Goal: Task Accomplishment & Management: Use online tool/utility

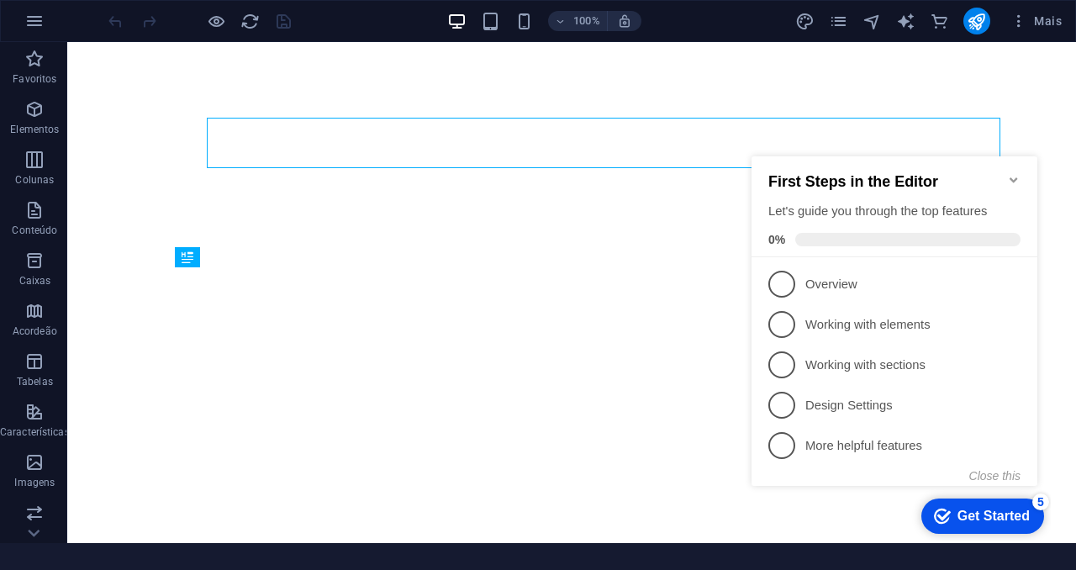
click at [1012, 174] on icon "Minimize checklist" at bounding box center [1013, 179] width 13 height 13
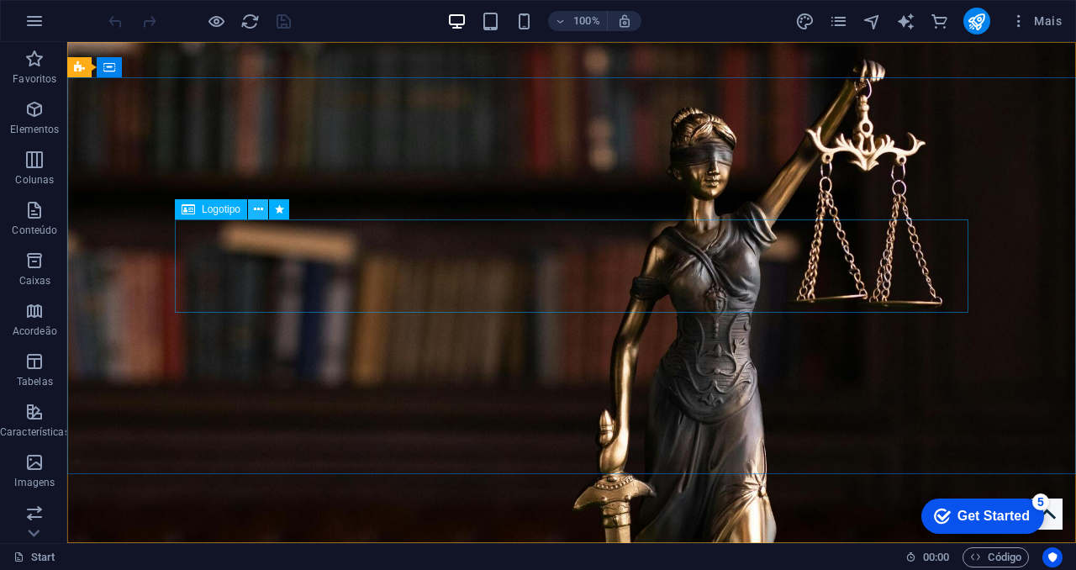
click at [264, 209] on button at bounding box center [258, 209] width 20 height 20
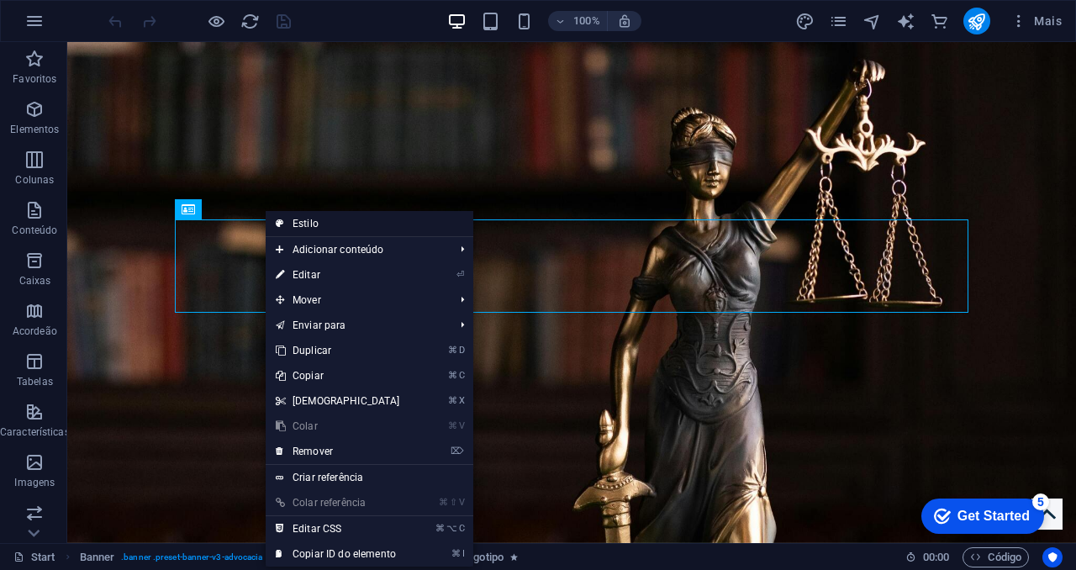
click at [298, 224] on link "Estilo" at bounding box center [370, 223] width 208 height 25
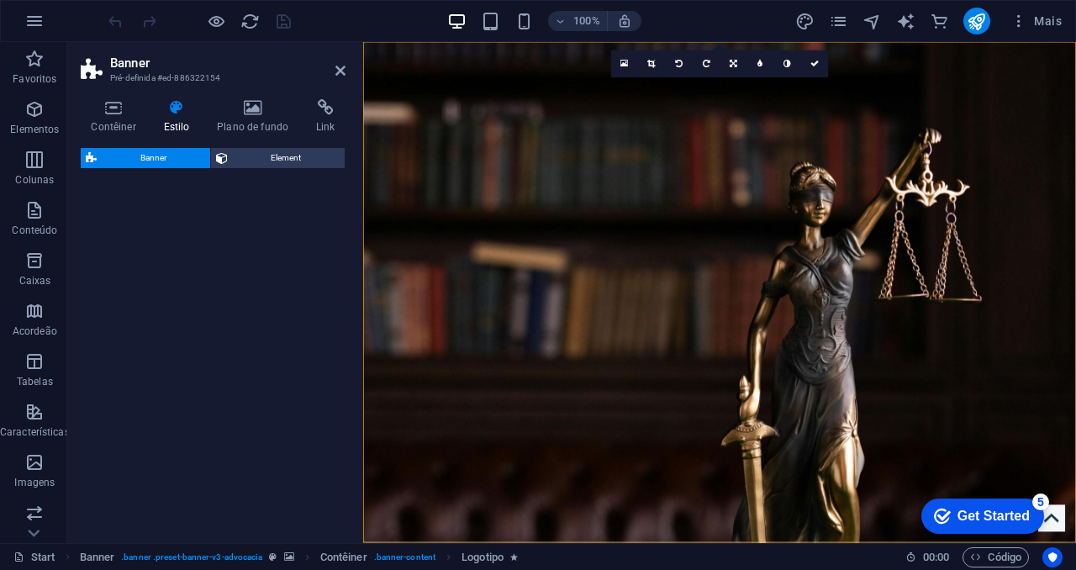
select select "preset-banner-v3-advocacia"
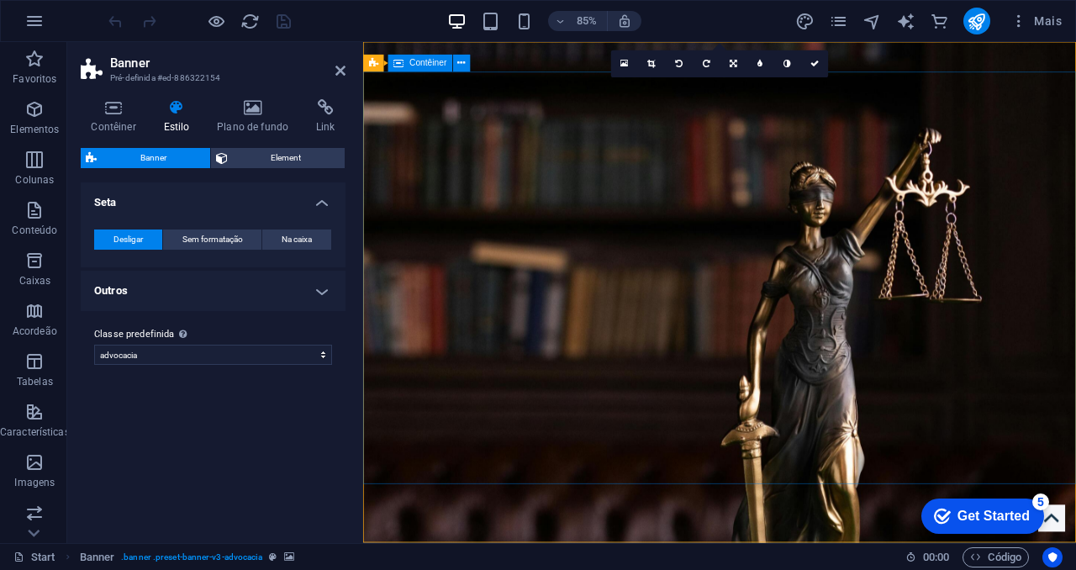
scroll to position [137, 0]
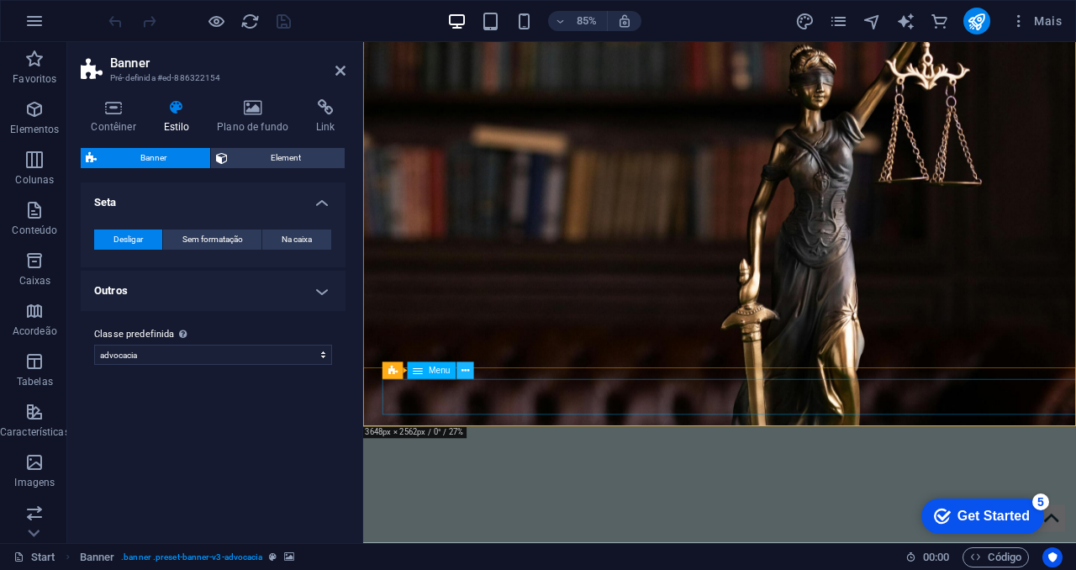
click at [467, 371] on icon at bounding box center [466, 370] width 8 height 15
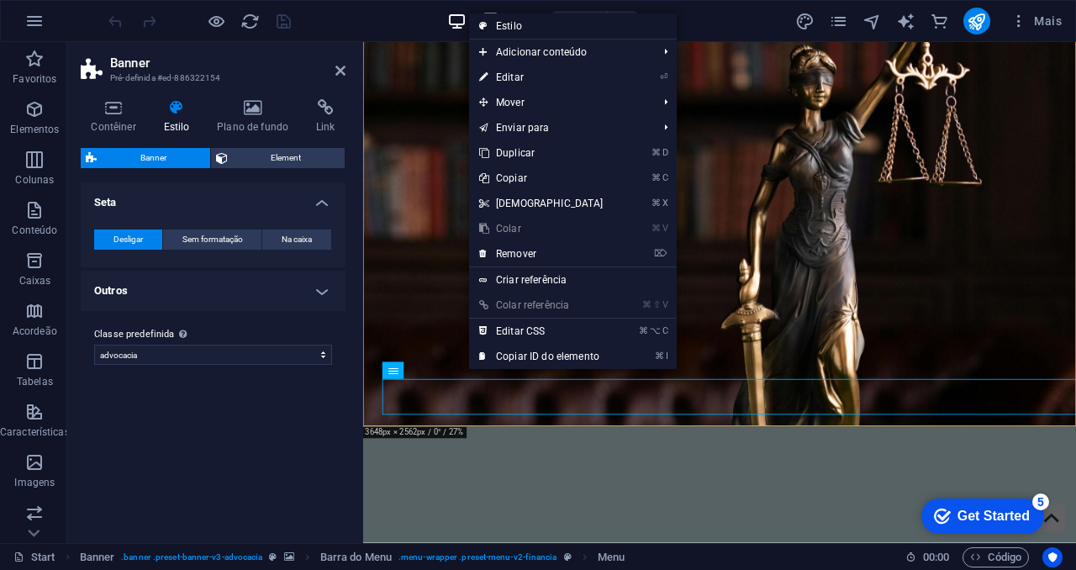
click at [541, 24] on link "Estilo" at bounding box center [573, 25] width 208 height 25
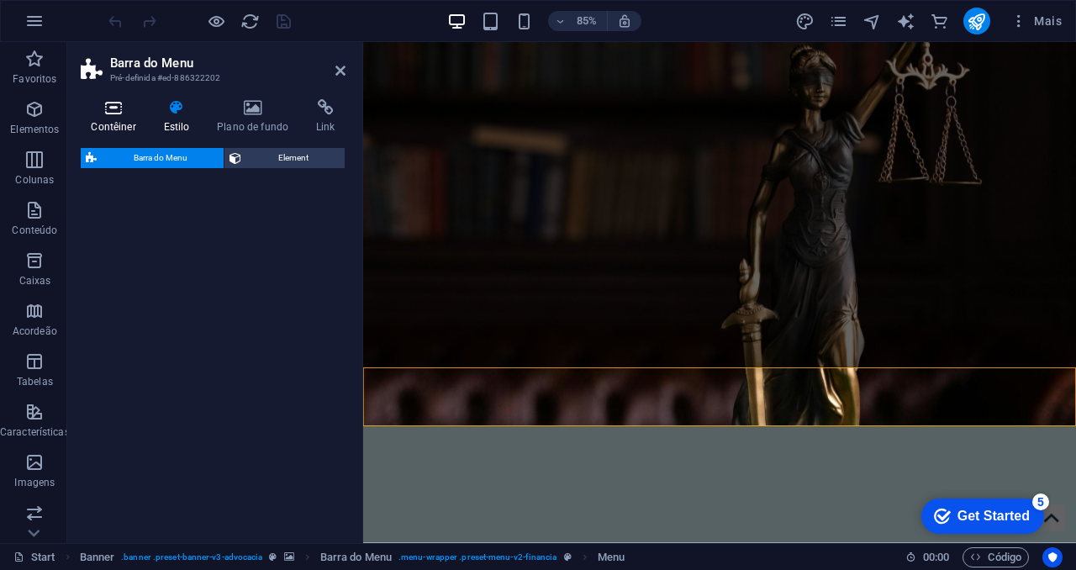
select select "rem"
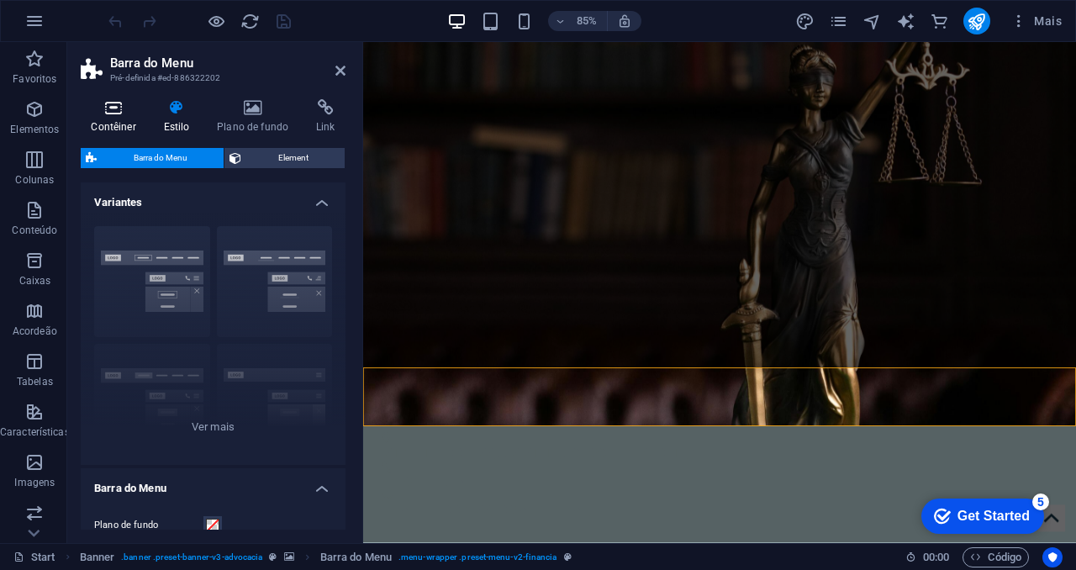
click at [127, 117] on h4 "Contêiner" at bounding box center [117, 116] width 72 height 35
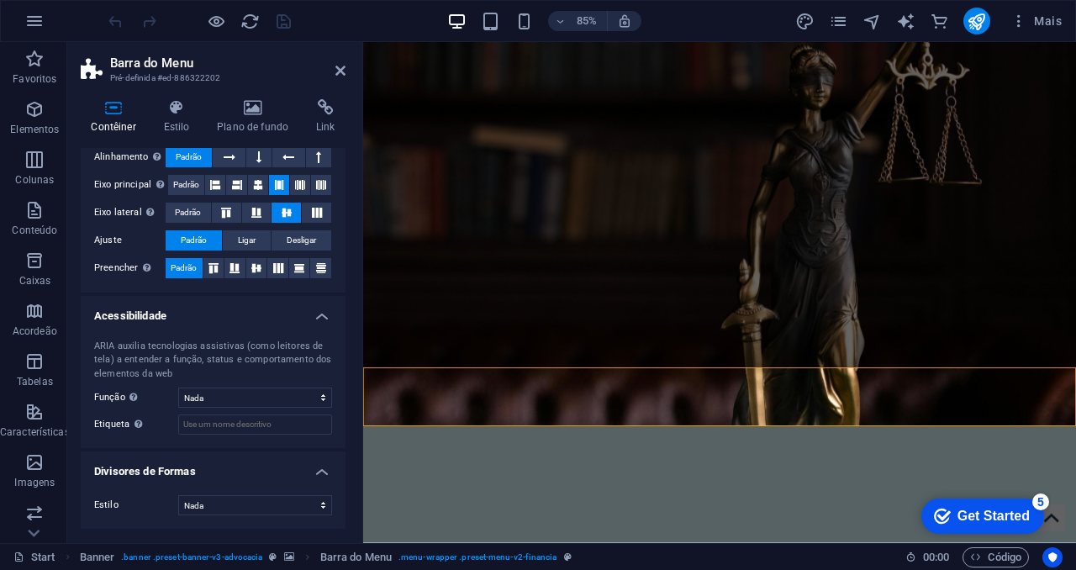
scroll to position [0, 0]
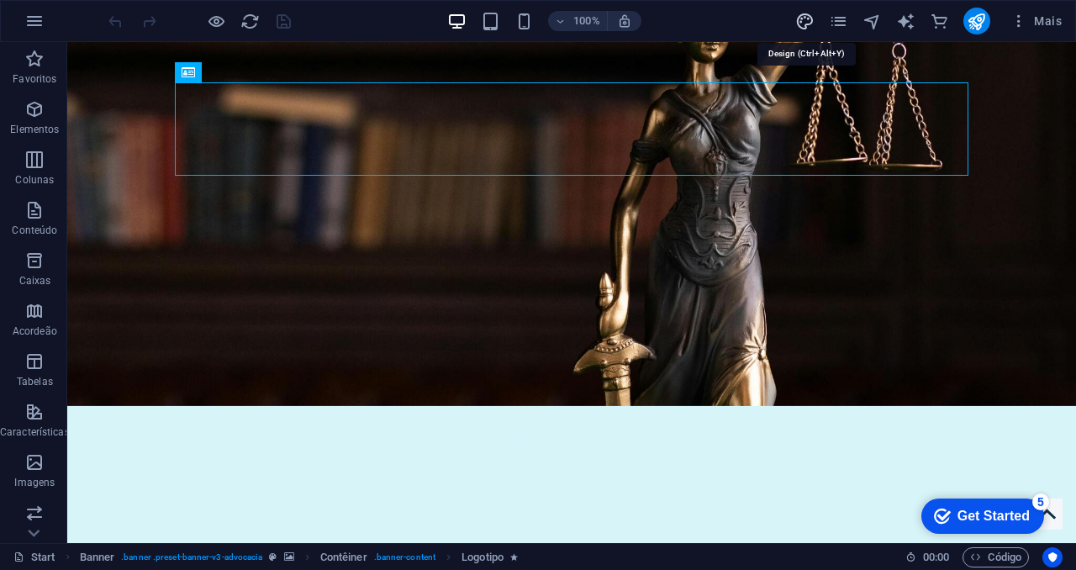
click at [804, 18] on icon "design" at bounding box center [804, 21] width 19 height 19
select select "rem"
select select "300"
select select "px"
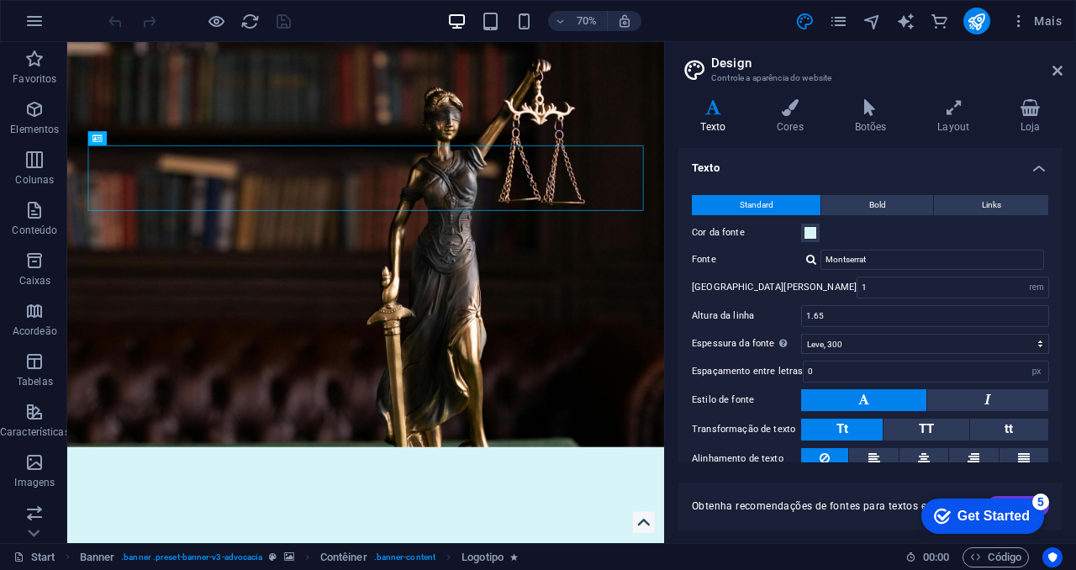
click at [803, 136] on div "Texto Cores Botões Layout Loja Texto Standard Bold Links Cor [PERSON_NAME] [PER…" at bounding box center [870, 314] width 384 height 430
click at [798, 114] on icon at bounding box center [790, 107] width 71 height 17
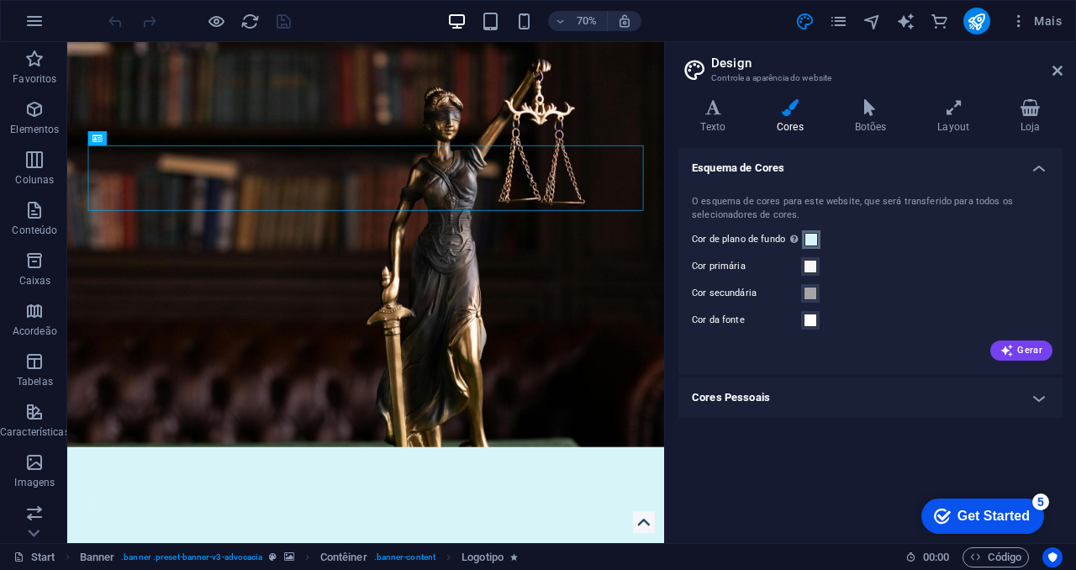
click at [818, 235] on button "Cor de plano de fundo Visível apenas se não estiver coberto por outros planos d…" at bounding box center [811, 239] width 18 height 18
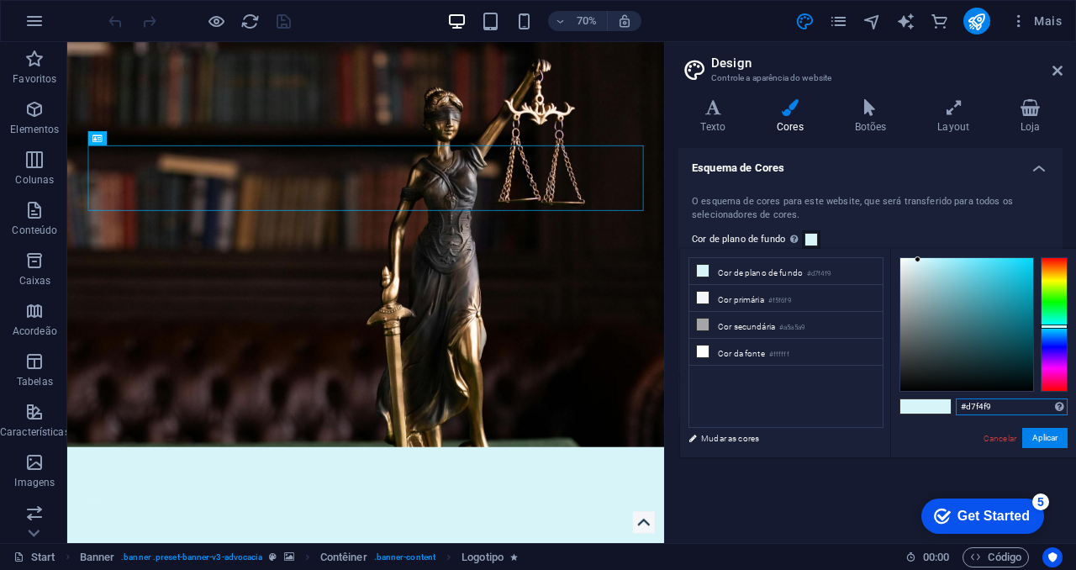
click at [1010, 405] on input "#d7f4f9" at bounding box center [1012, 406] width 112 height 17
type input "#0E163A"
click at [1041, 443] on button "Aplicar" at bounding box center [1044, 438] width 45 height 20
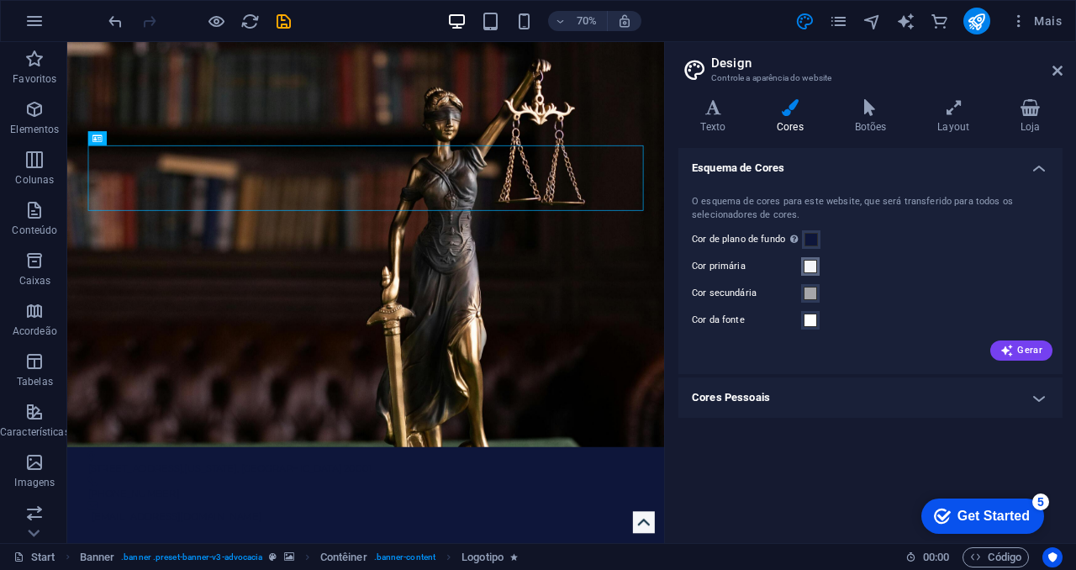
click at [810, 266] on span at bounding box center [810, 266] width 13 height 13
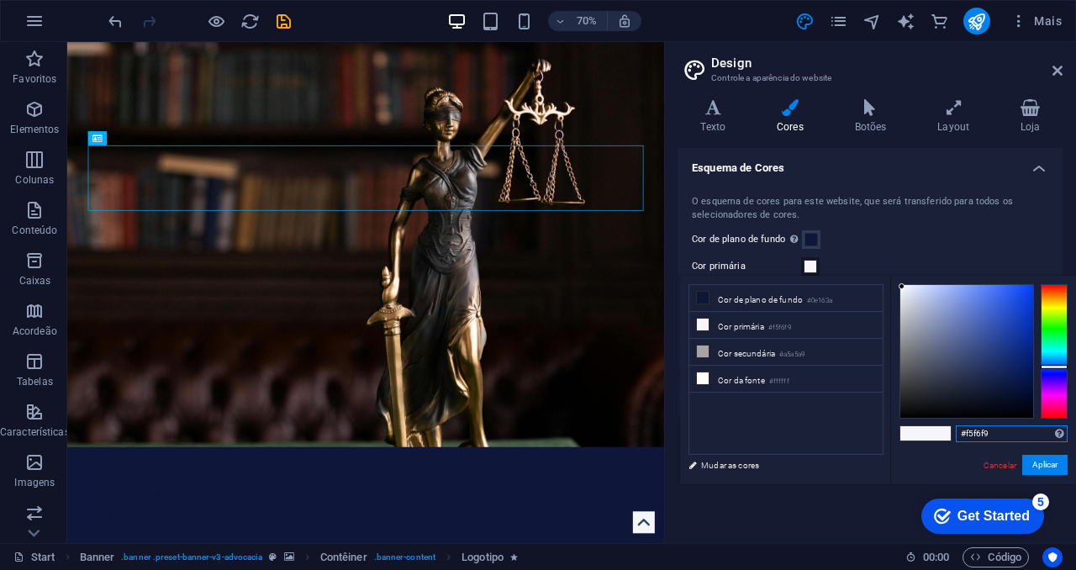
click at [1005, 435] on input "#f5f6f9" at bounding box center [1012, 433] width 112 height 17
type input "#D4BD94"
click at [1052, 464] on button "Aplicar" at bounding box center [1044, 465] width 45 height 20
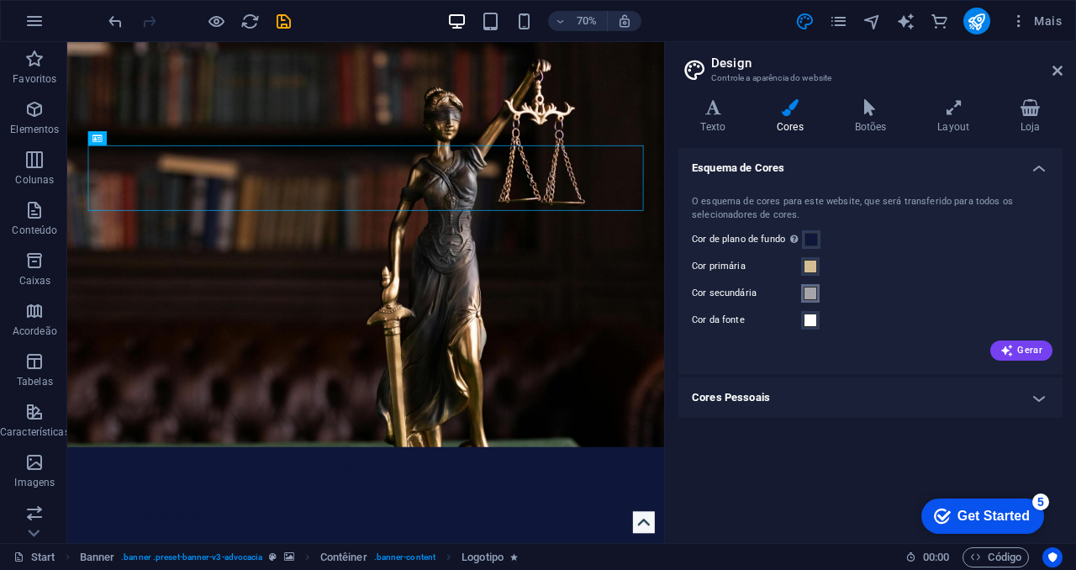
click at [811, 291] on span at bounding box center [810, 293] width 13 height 13
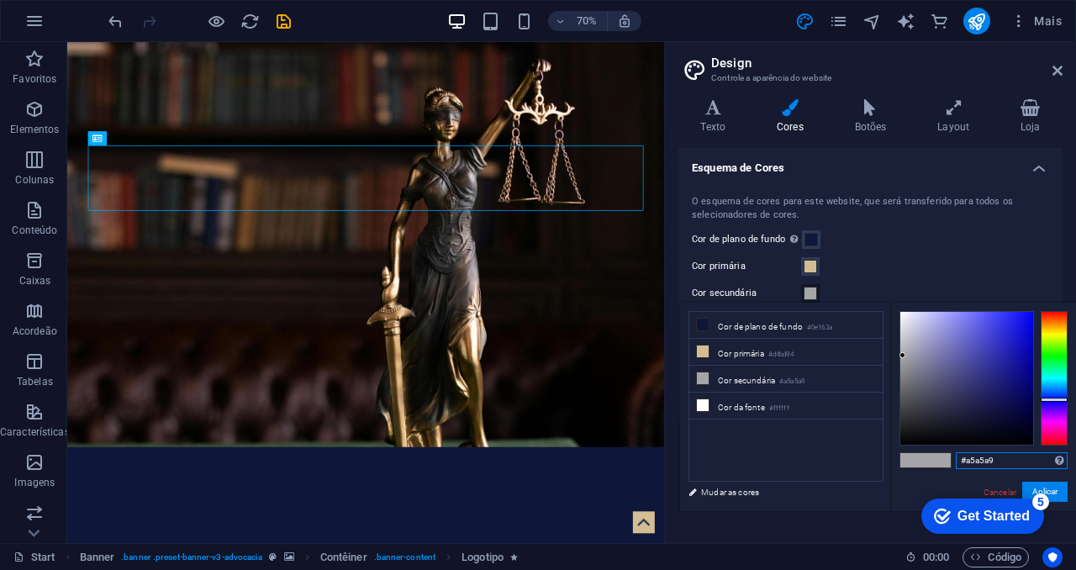
click at [1011, 462] on input "#a5a5a9" at bounding box center [1012, 460] width 112 height 17
type input "#FFFEFD"
click at [1052, 486] on button "Aplicar" at bounding box center [1044, 492] width 45 height 20
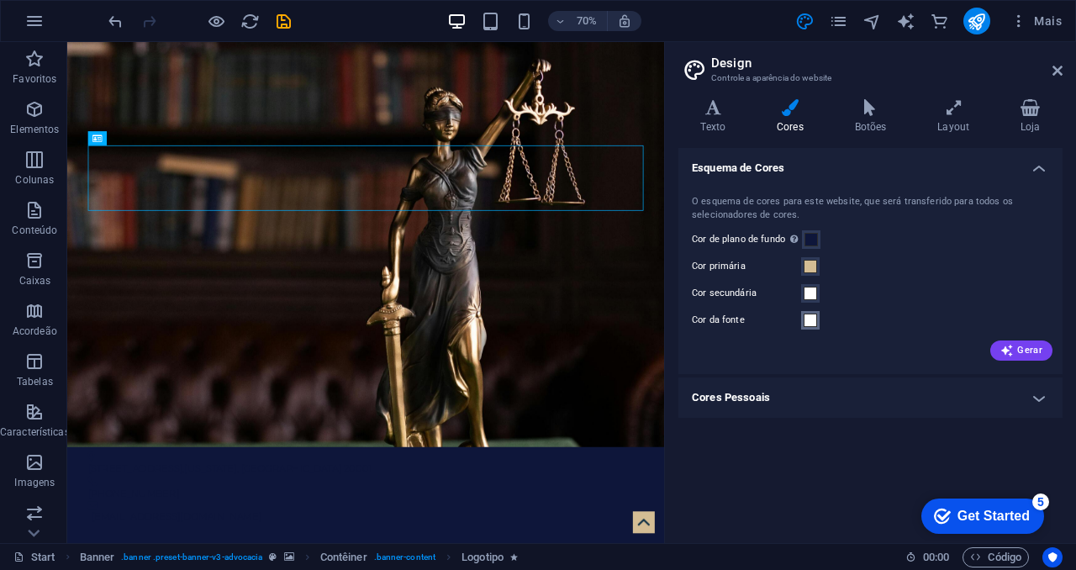
click at [813, 320] on span at bounding box center [810, 320] width 13 height 13
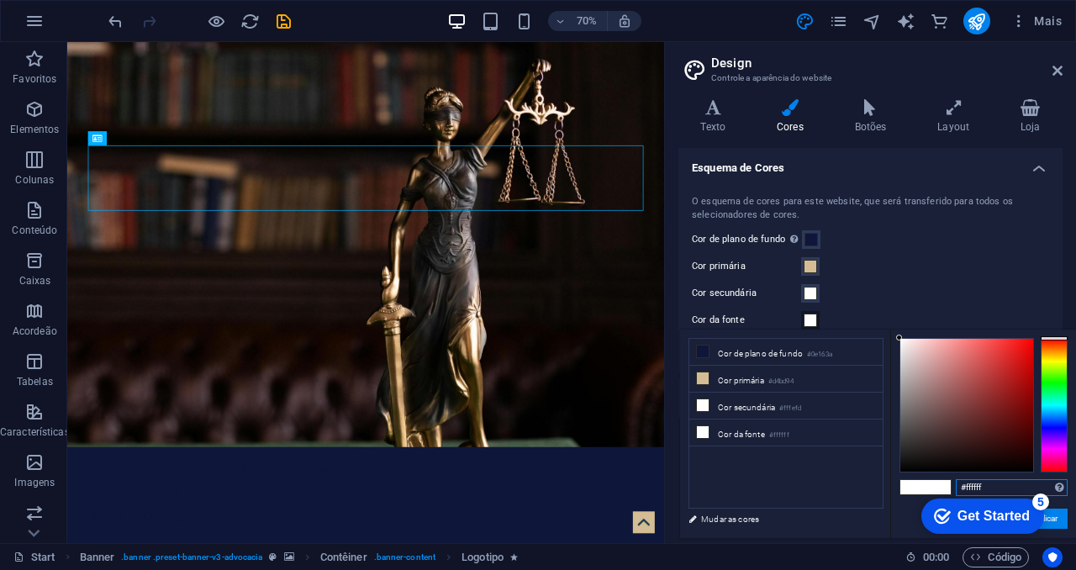
click at [1026, 486] on input "#ffffff" at bounding box center [1012, 487] width 112 height 17
type input "#0E163A"
click at [1058, 525] on button "Aplicar" at bounding box center [1044, 519] width 45 height 20
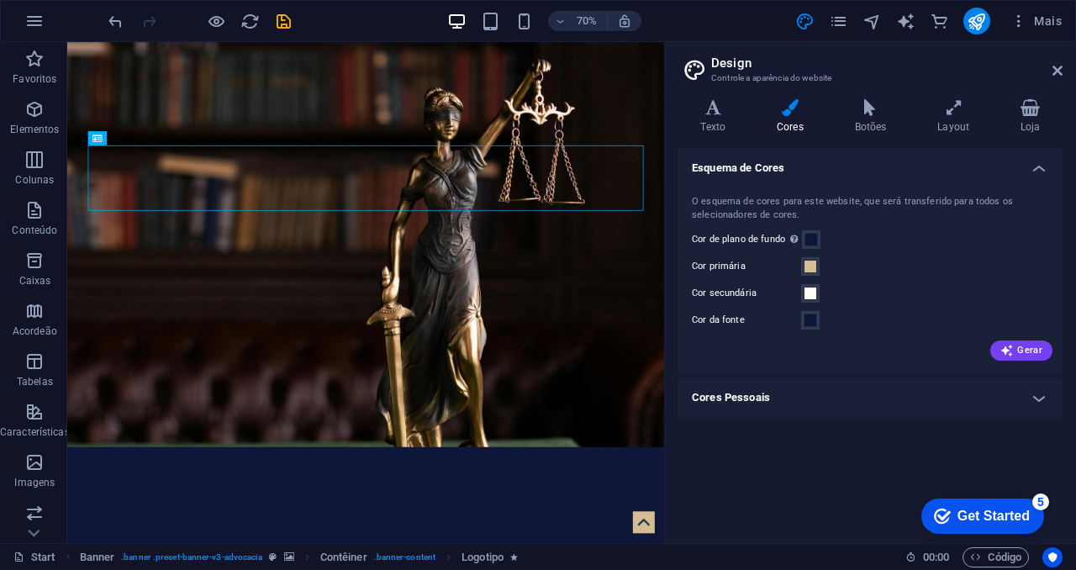
click at [1031, 505] on div "checkmark Get Started 5" at bounding box center [982, 516] width 123 height 35
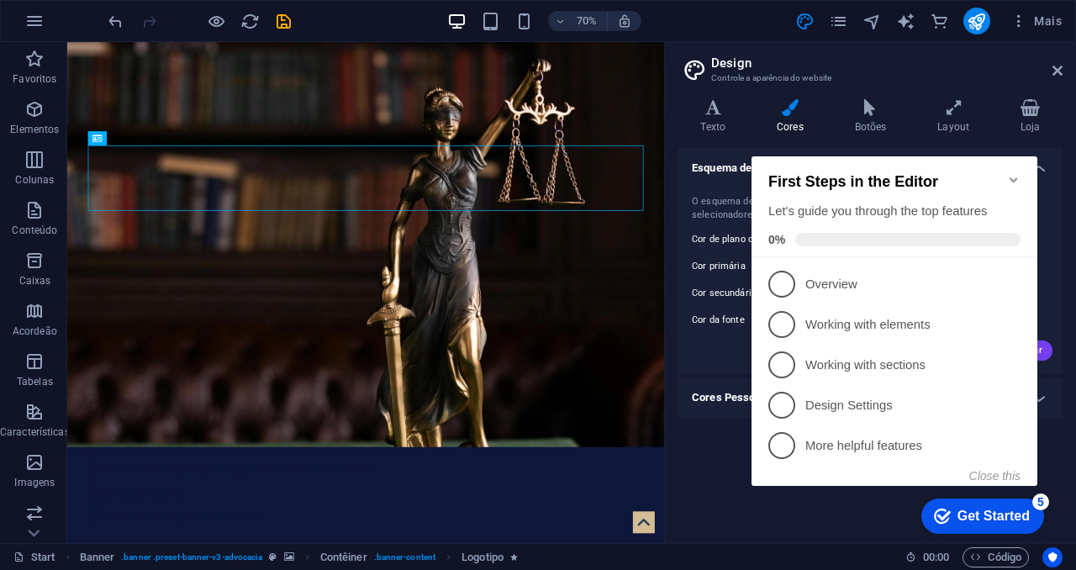
click at [1014, 173] on icon "Minimize checklist" at bounding box center [1013, 179] width 13 height 13
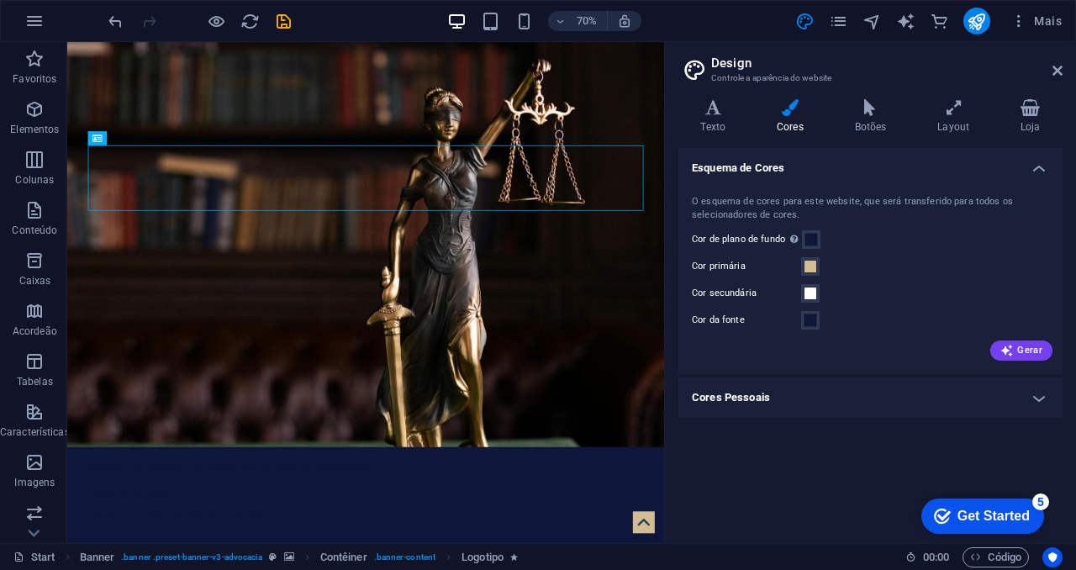
click at [894, 407] on h4 "Cores Pessoais" at bounding box center [870, 397] width 384 height 40
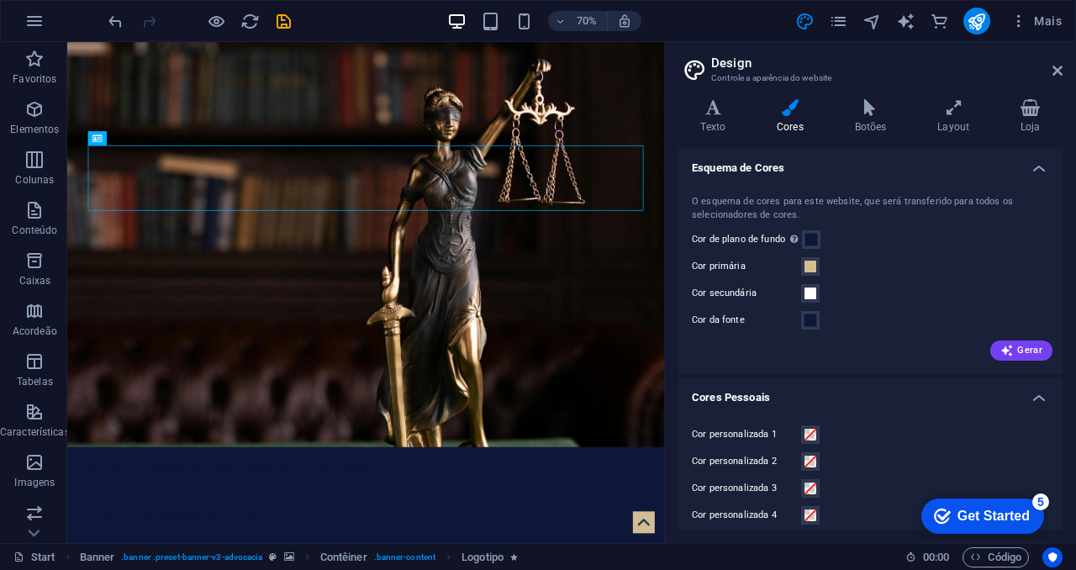
scroll to position [40, 0]
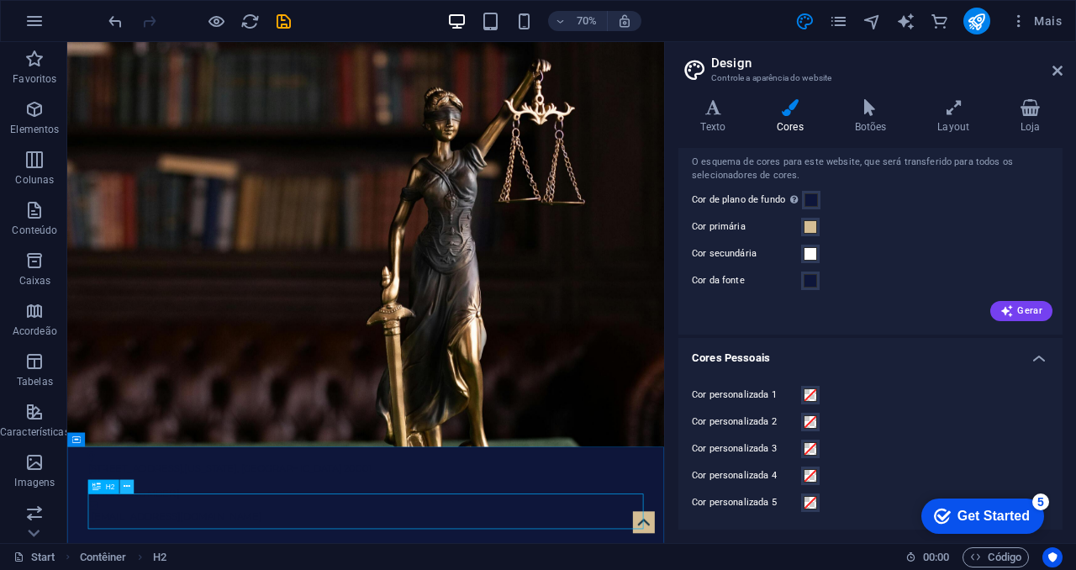
click at [128, 493] on button at bounding box center [127, 487] width 14 height 14
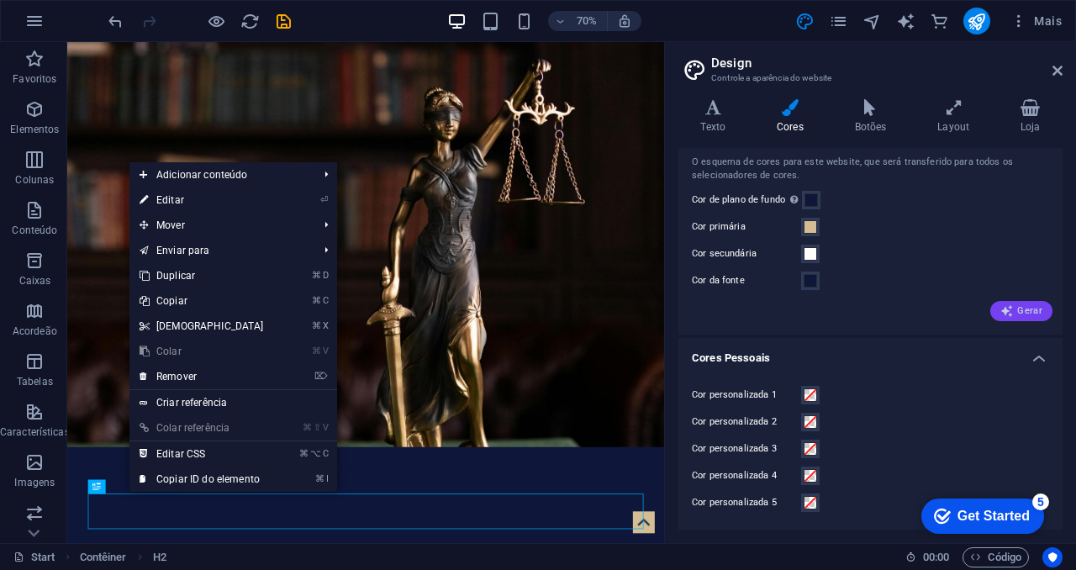
click at [994, 304] on button "Gerar" at bounding box center [1021, 311] width 62 height 20
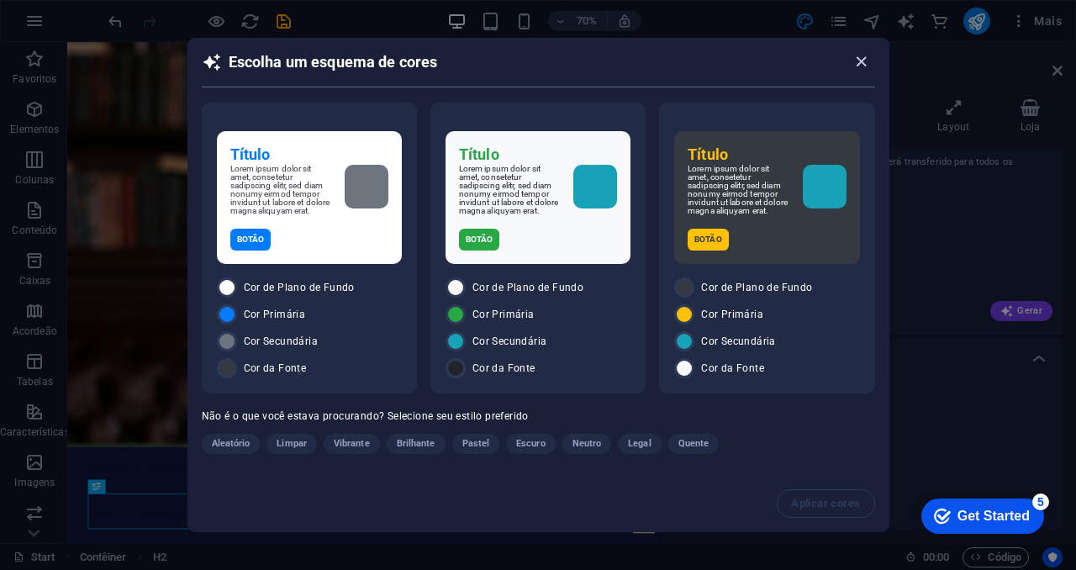
click at [857, 66] on icon "button" at bounding box center [861, 61] width 19 height 19
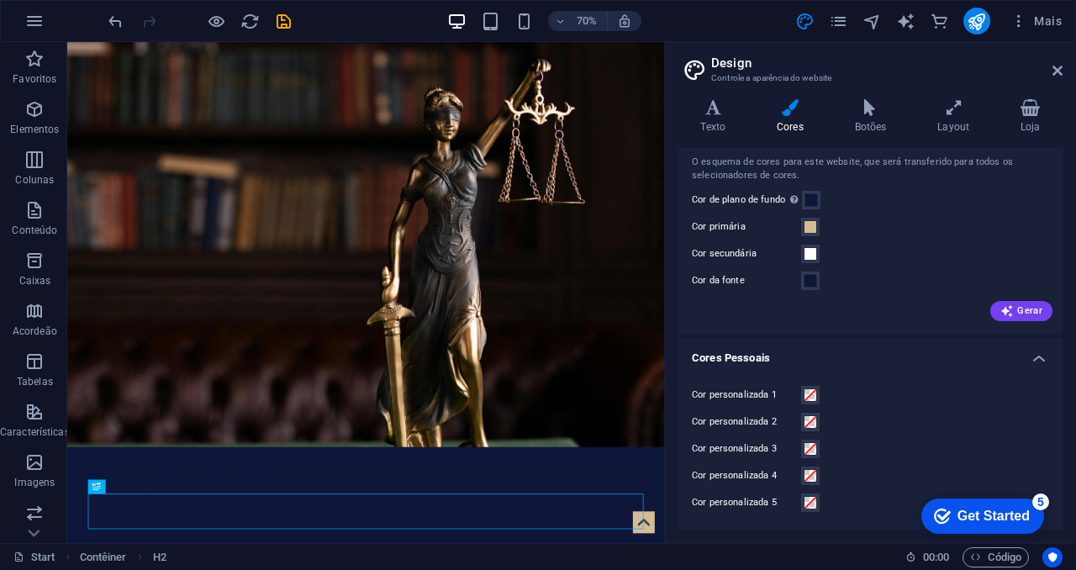
click at [857, 66] on h2 "Design" at bounding box center [886, 62] width 351 height 15
click at [868, 250] on div "Cor secundária" at bounding box center [870, 254] width 357 height 20
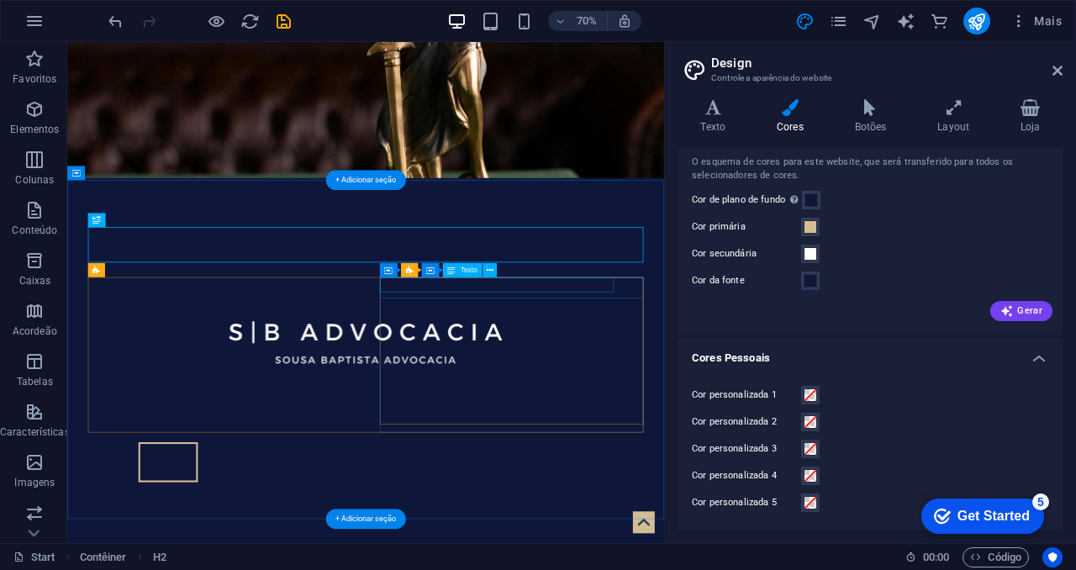
scroll to position [518, 0]
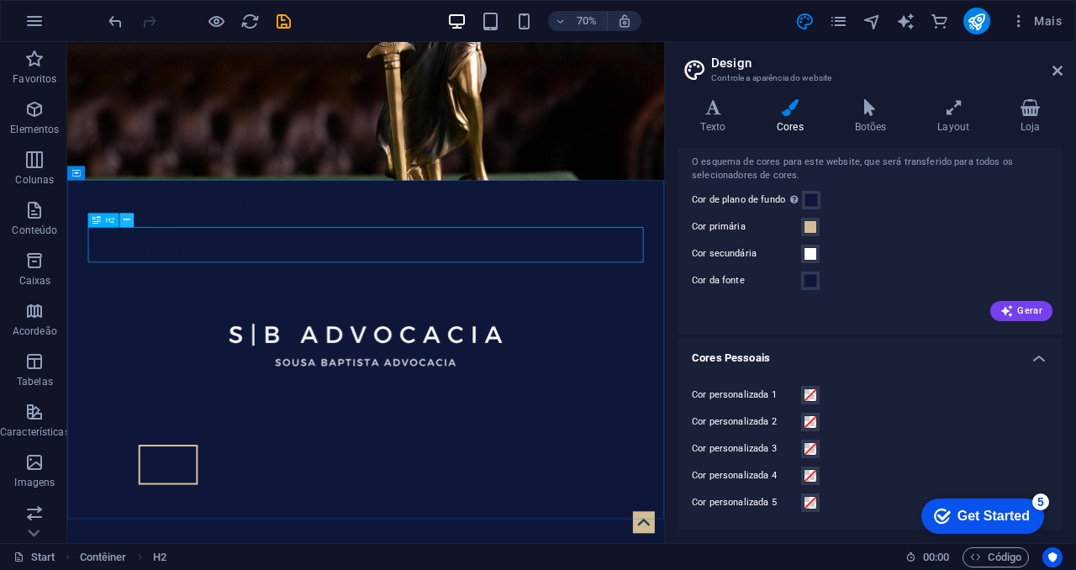
click at [128, 221] on icon at bounding box center [127, 220] width 7 height 13
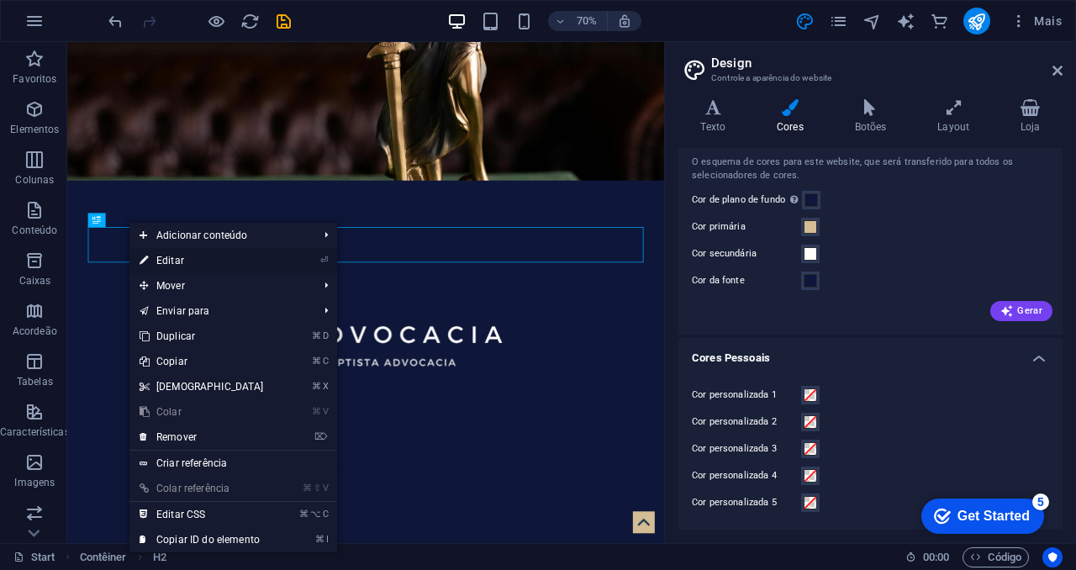
click at [180, 263] on link "⏎ Editar" at bounding box center [201, 260] width 145 height 25
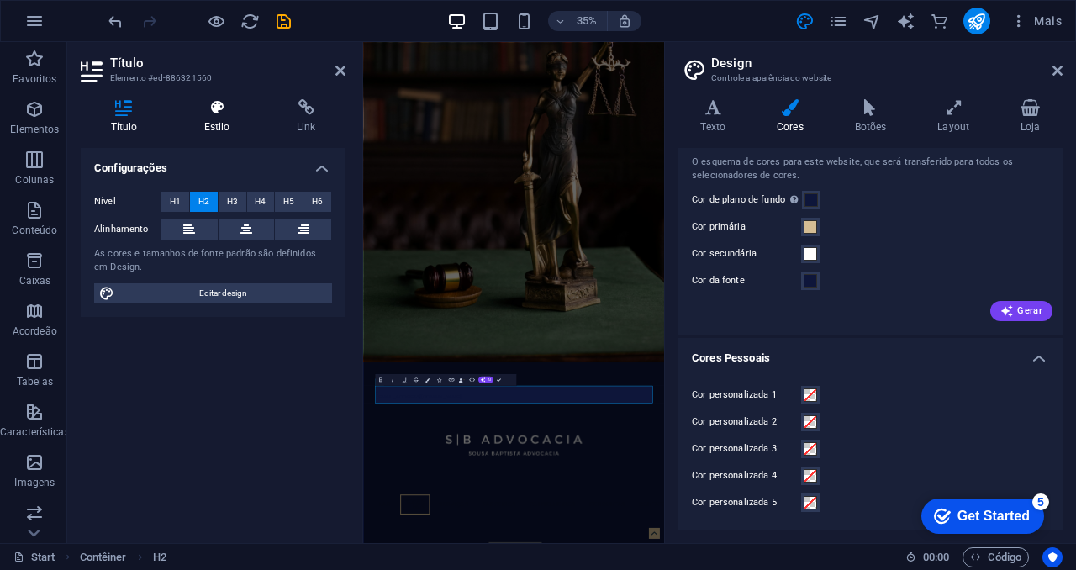
click at [218, 113] on icon at bounding box center [217, 107] width 86 height 17
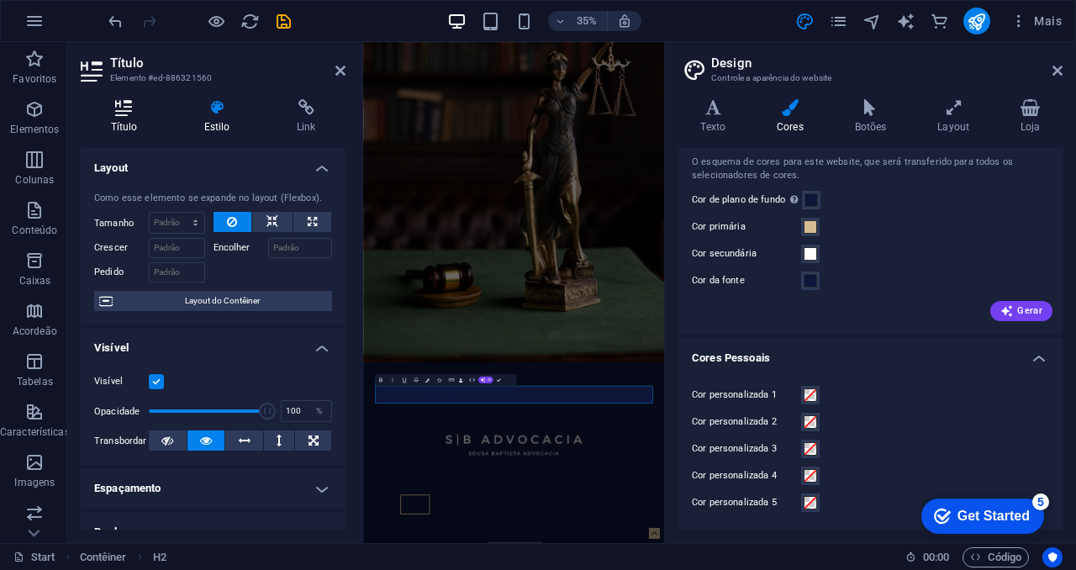
click at [129, 114] on icon at bounding box center [124, 107] width 87 height 17
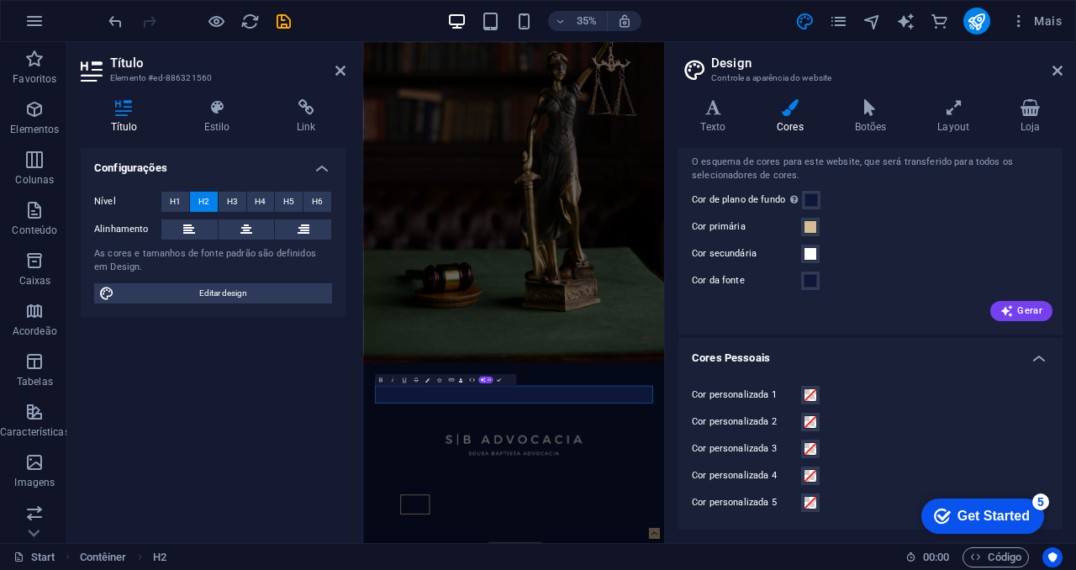
click at [214, 303] on div "Nível H1 H2 H3 H4 H5 H6 Alinhamento As cores e tamanhos [PERSON_NAME] padrão sã…" at bounding box center [213, 247] width 265 height 139
click at [224, 294] on span "Editar design" at bounding box center [223, 293] width 208 height 20
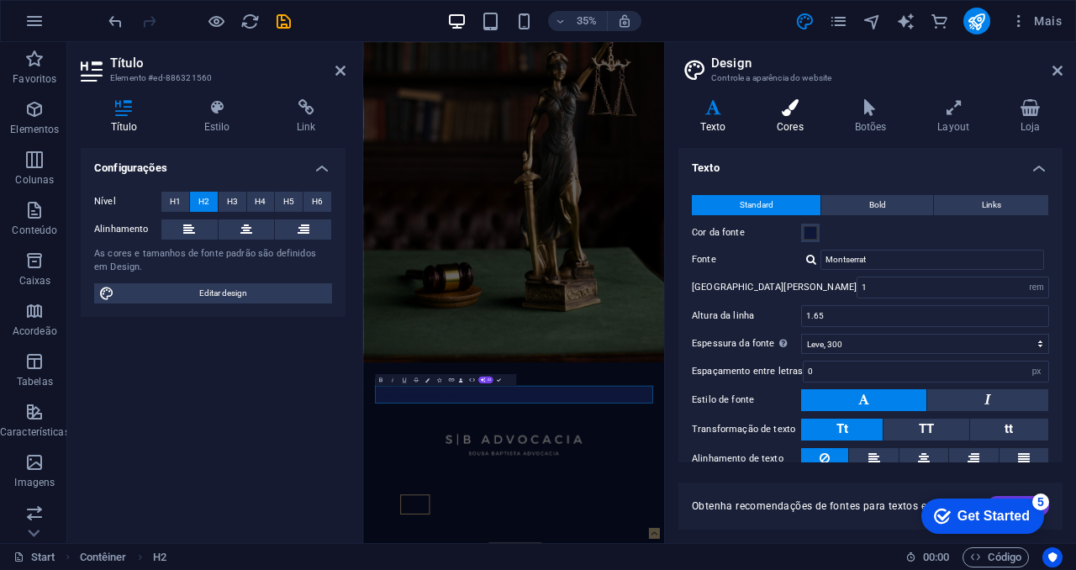
click at [804, 121] on h4 "Cores" at bounding box center [794, 116] width 78 height 35
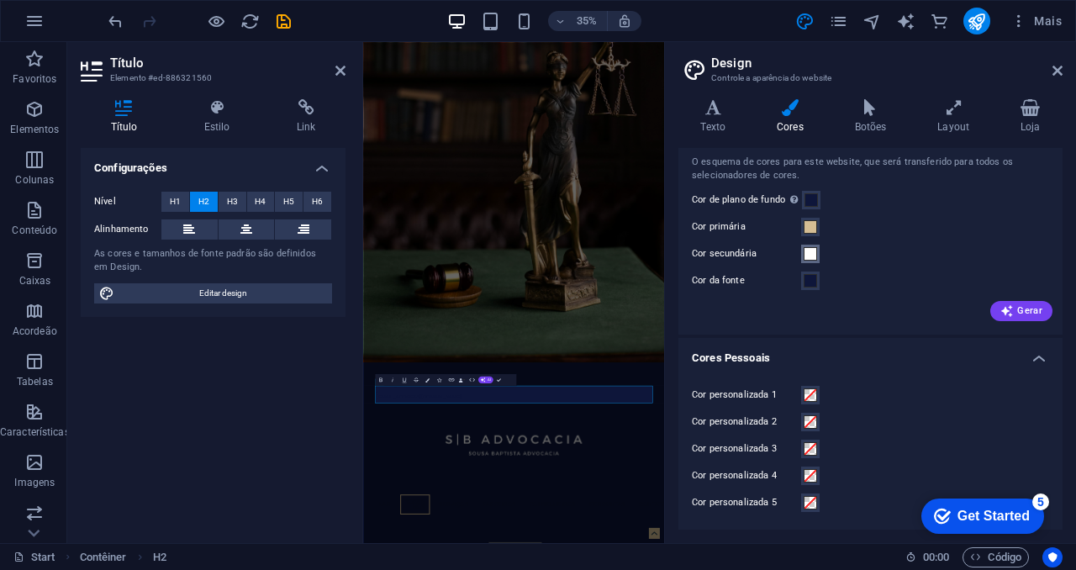
click at [810, 255] on span at bounding box center [810, 253] width 13 height 13
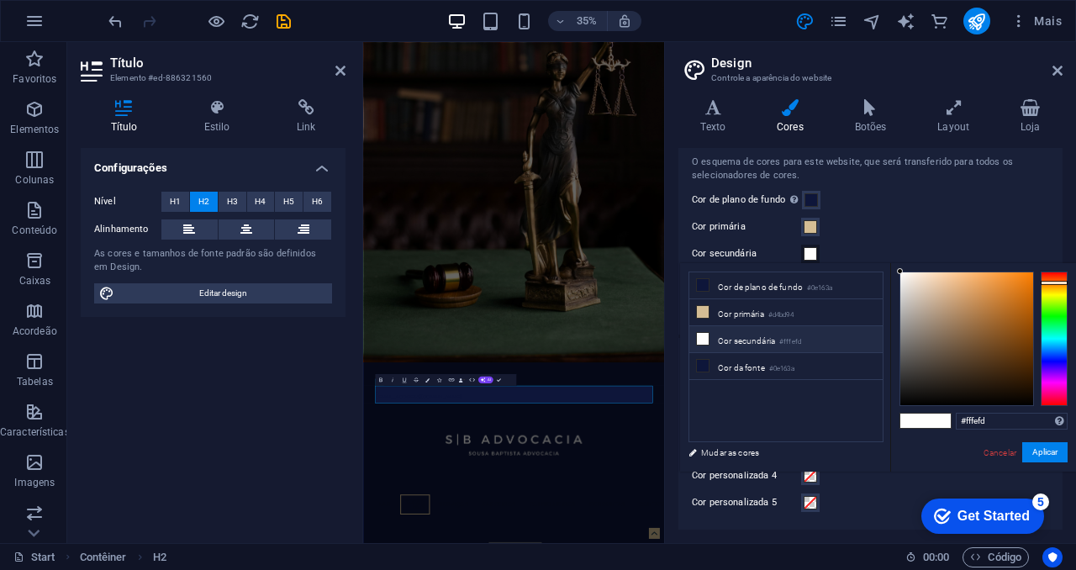
click at [765, 343] on li "Cor secundária #fffefd" at bounding box center [785, 339] width 193 height 27
click at [702, 338] on icon at bounding box center [703, 339] width 12 height 12
click at [1047, 459] on button "Aplicar" at bounding box center [1044, 452] width 45 height 20
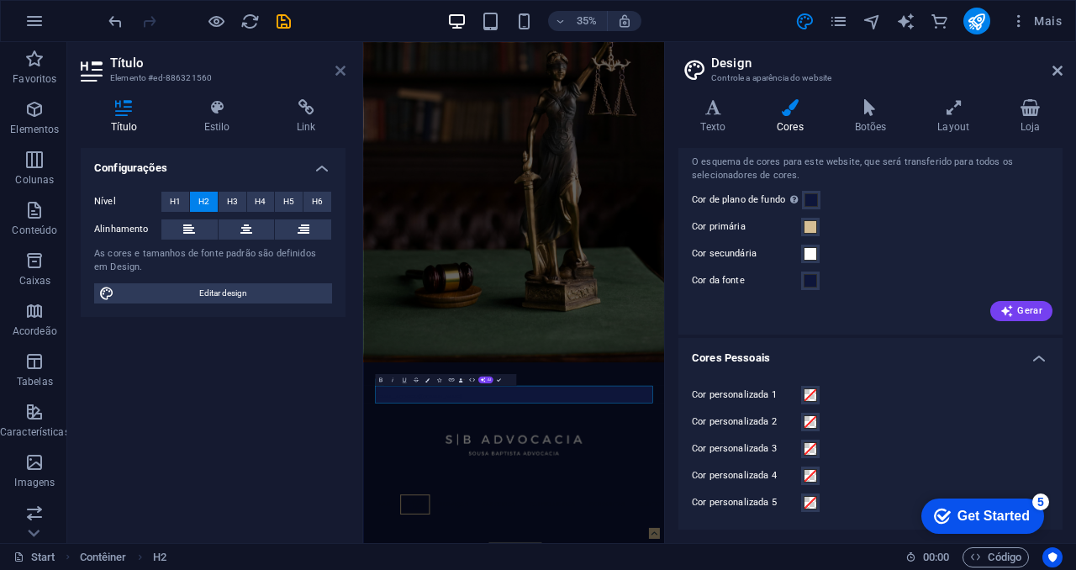
click at [340, 72] on icon at bounding box center [340, 70] width 10 height 13
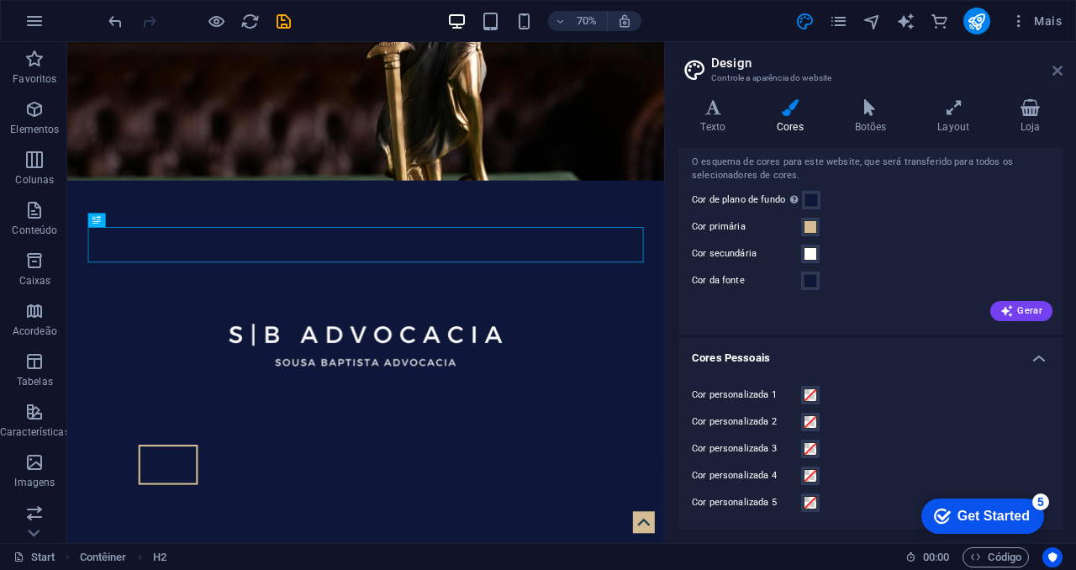
click at [1057, 76] on icon at bounding box center [1057, 70] width 10 height 13
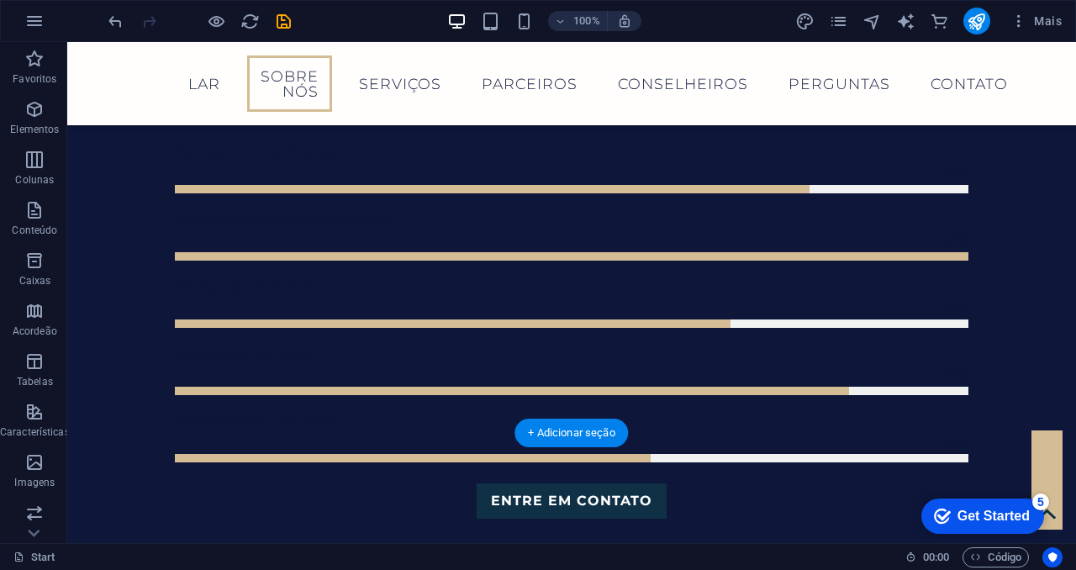
scroll to position [1162, 0]
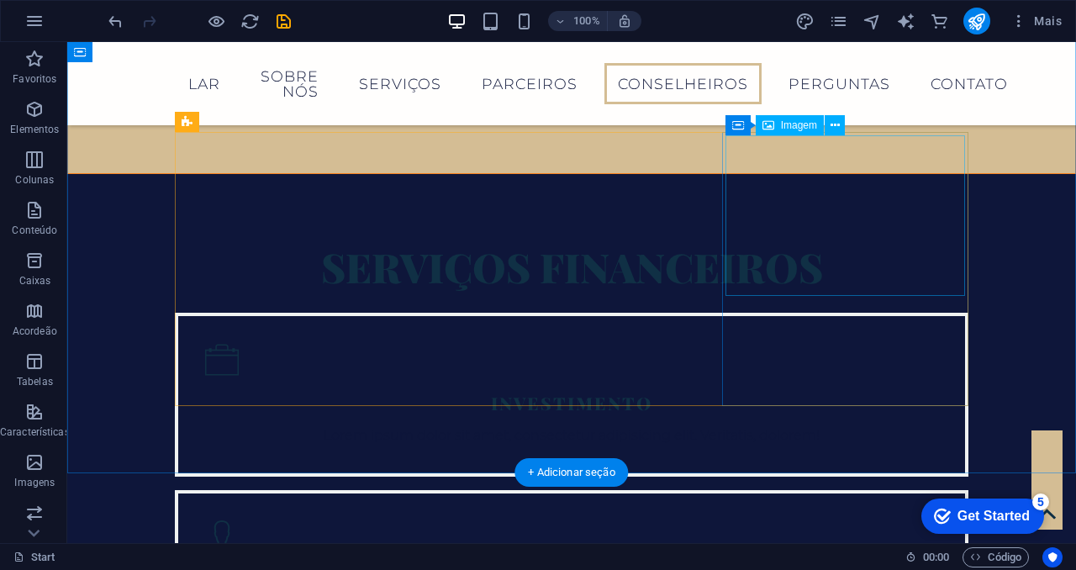
scroll to position [3062, 0]
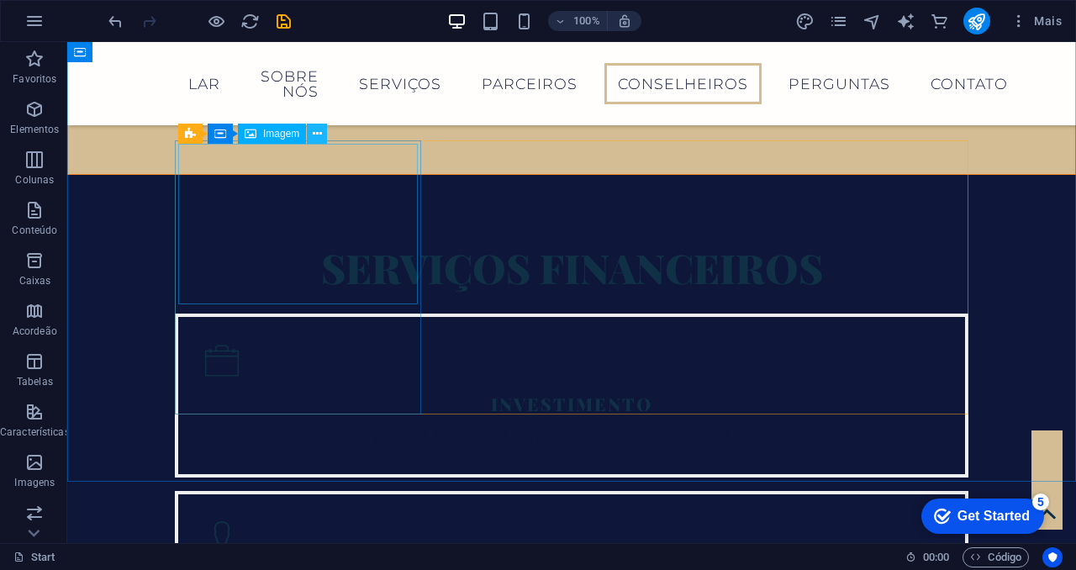
click at [318, 130] on icon at bounding box center [317, 134] width 9 height 18
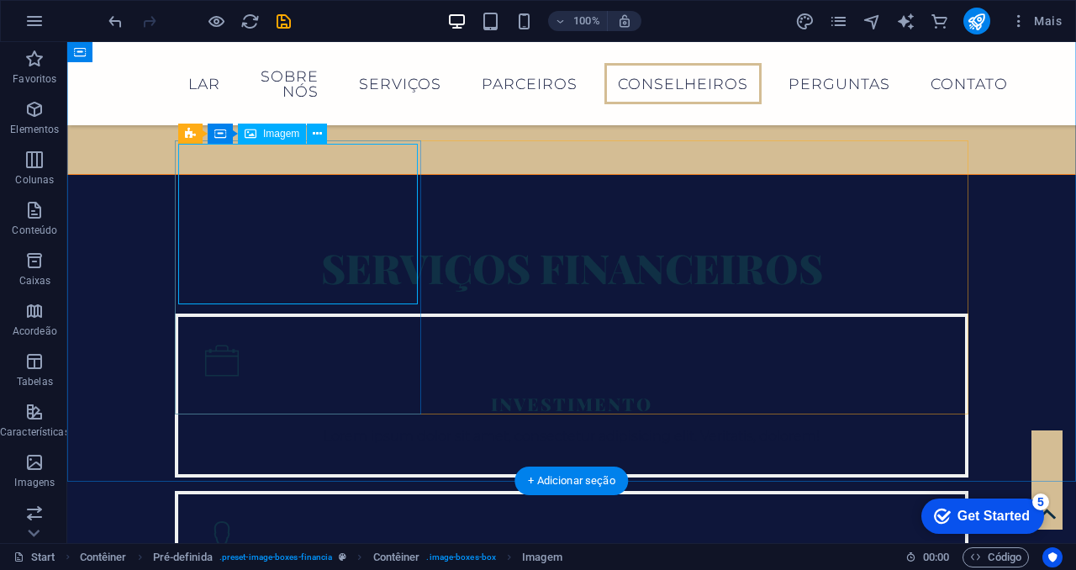
click at [278, 136] on span "Imagem" at bounding box center [281, 134] width 36 height 10
click at [319, 134] on icon at bounding box center [317, 134] width 9 height 18
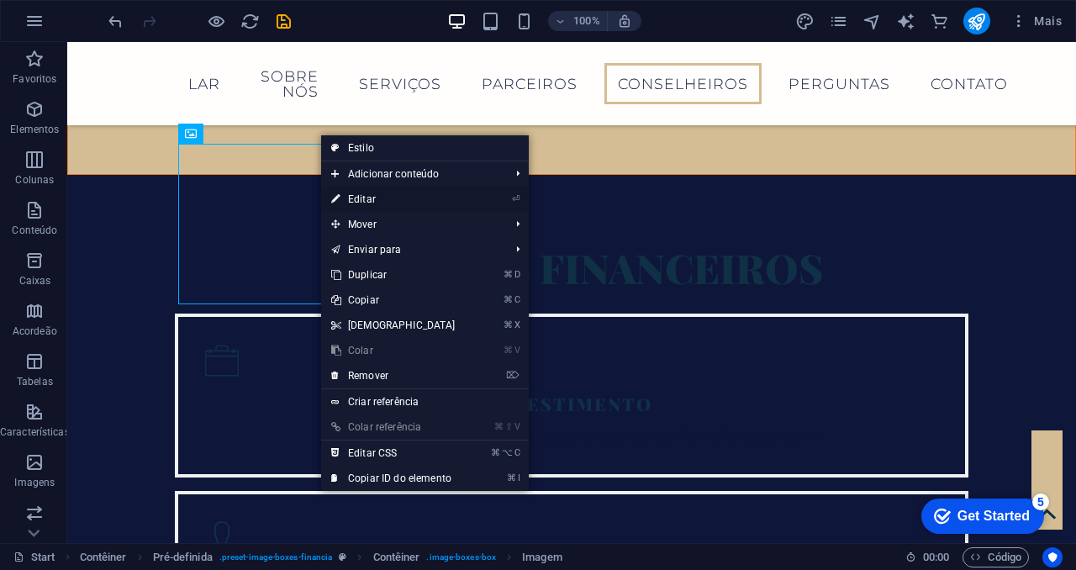
click at [374, 197] on link "⏎ Editar" at bounding box center [393, 199] width 145 height 25
select select "%"
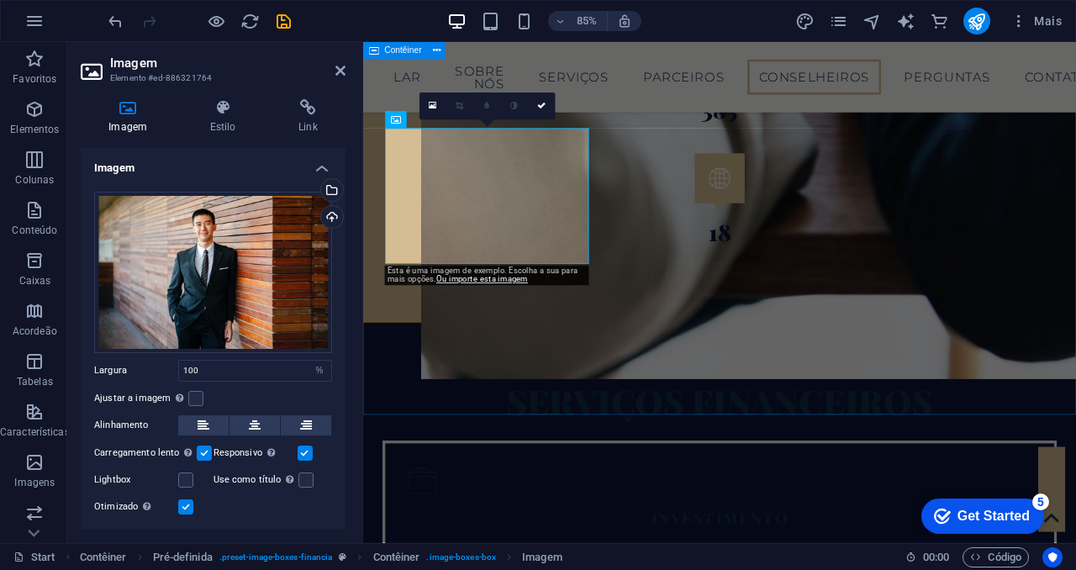
scroll to position [3237, 0]
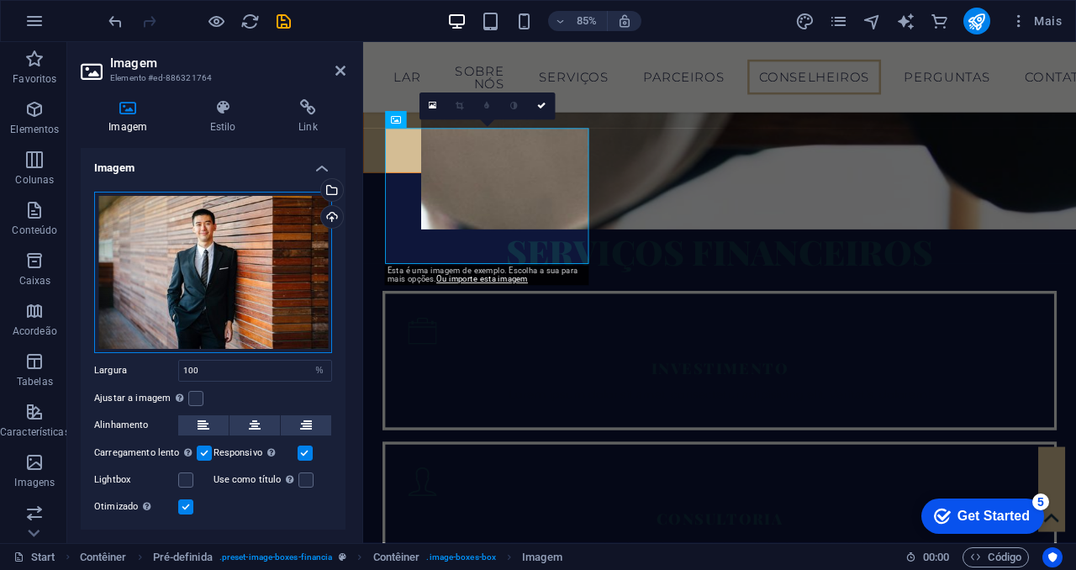
click at [307, 224] on div "Arraste os arquivos aqui, clique para escolher os arquivos ou selecione os arqu…" at bounding box center [213, 272] width 238 height 161
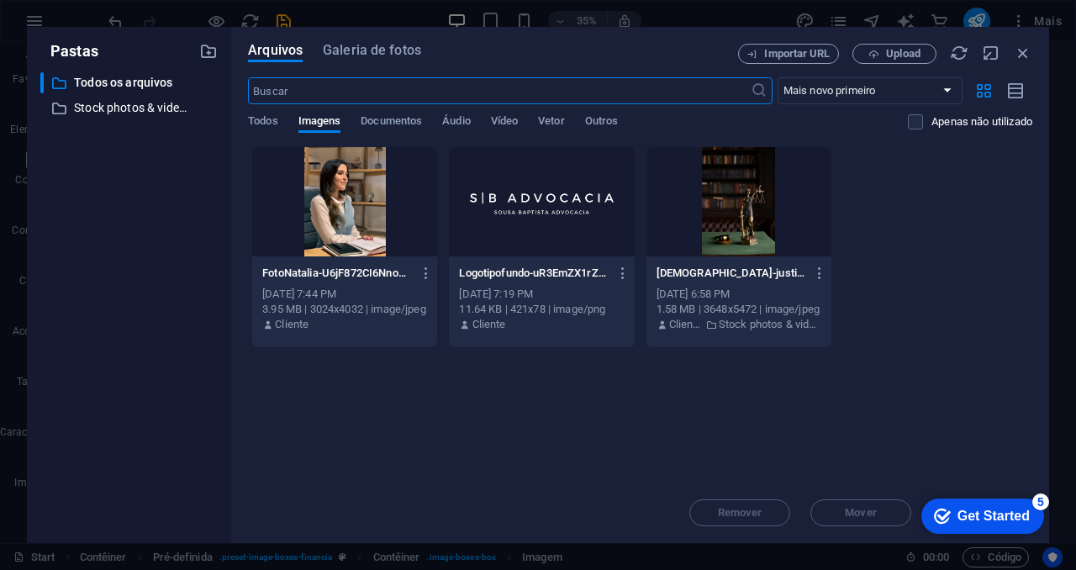
scroll to position [4057, 0]
click at [915, 50] on span "Upload" at bounding box center [903, 54] width 34 height 10
